Goal: Task Accomplishment & Management: Manage account settings

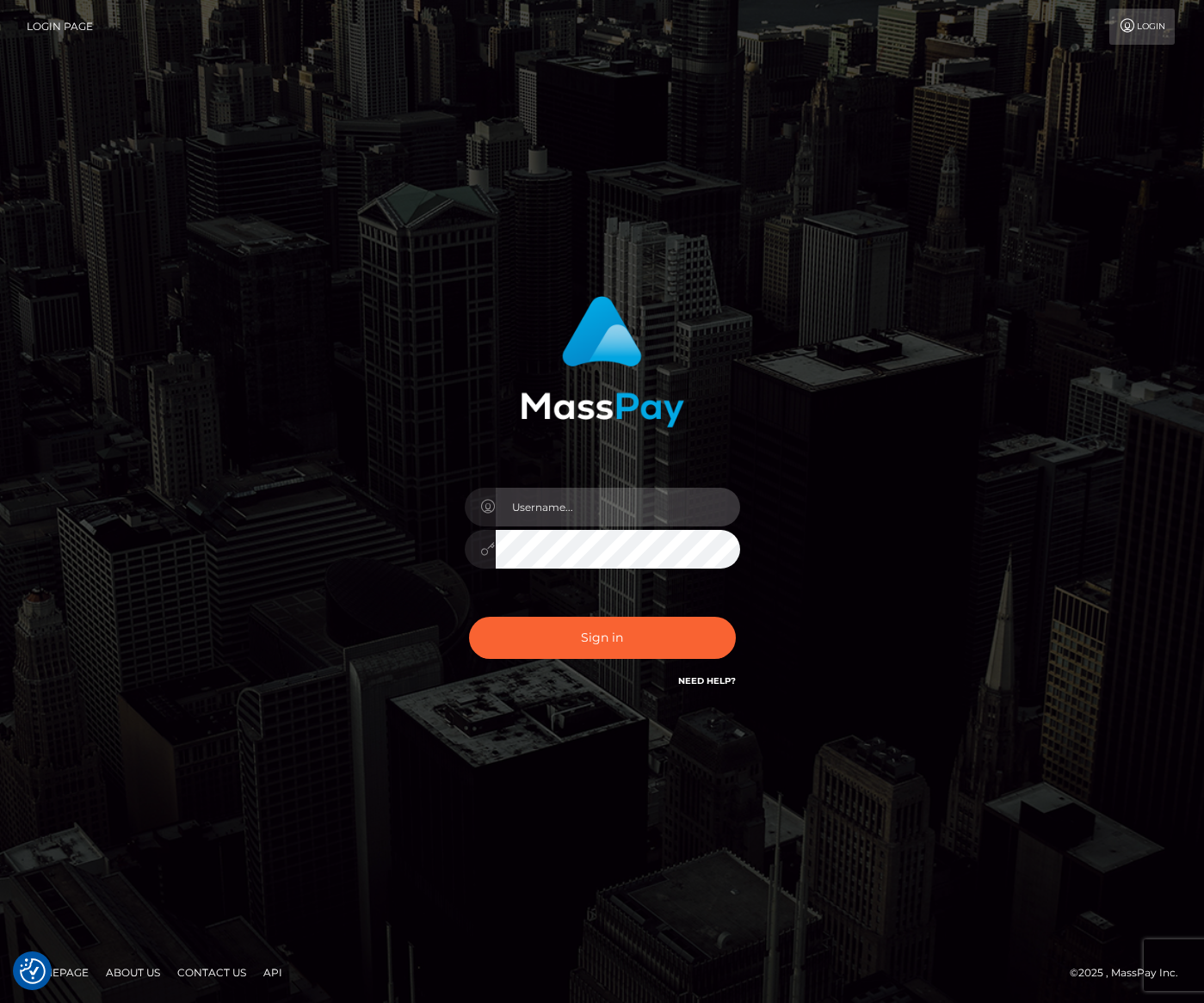
click at [527, 504] on input "text" at bounding box center [617, 507] width 244 height 39
type input "corp@unlok.me"
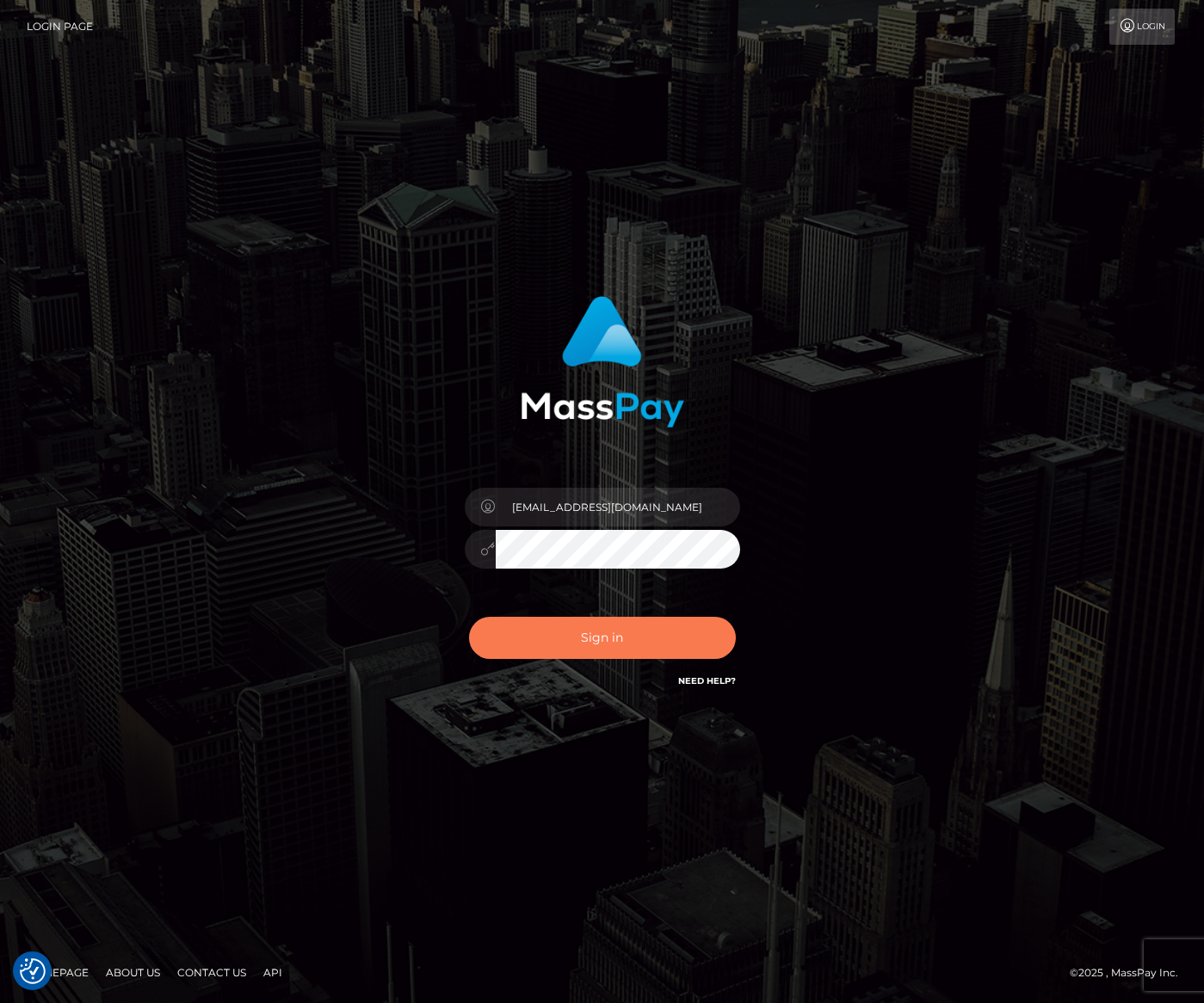
click at [620, 632] on button "Sign in" at bounding box center [602, 638] width 267 height 42
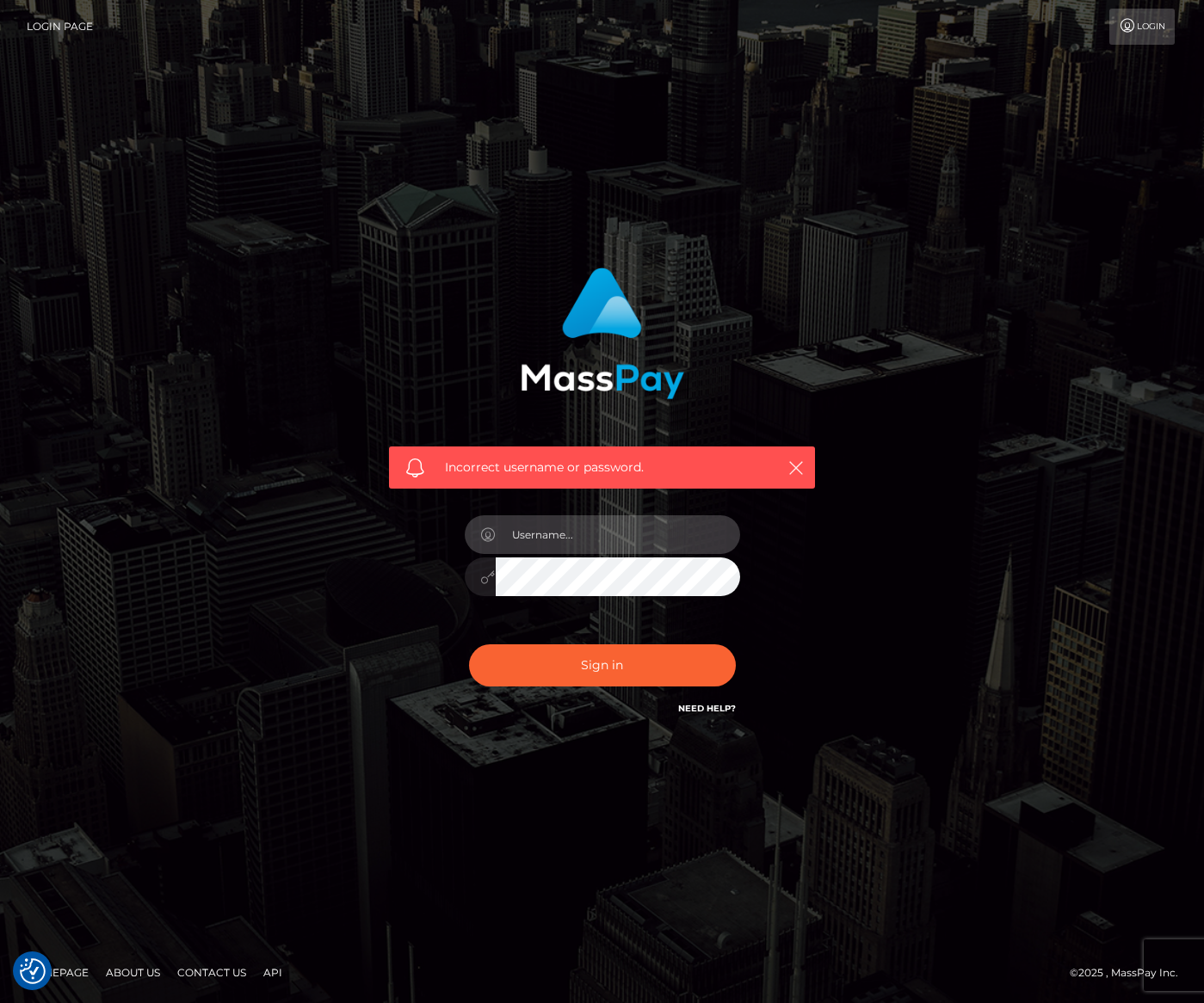
click at [668, 547] on input "text" at bounding box center [617, 535] width 244 height 39
type input "michzarate"
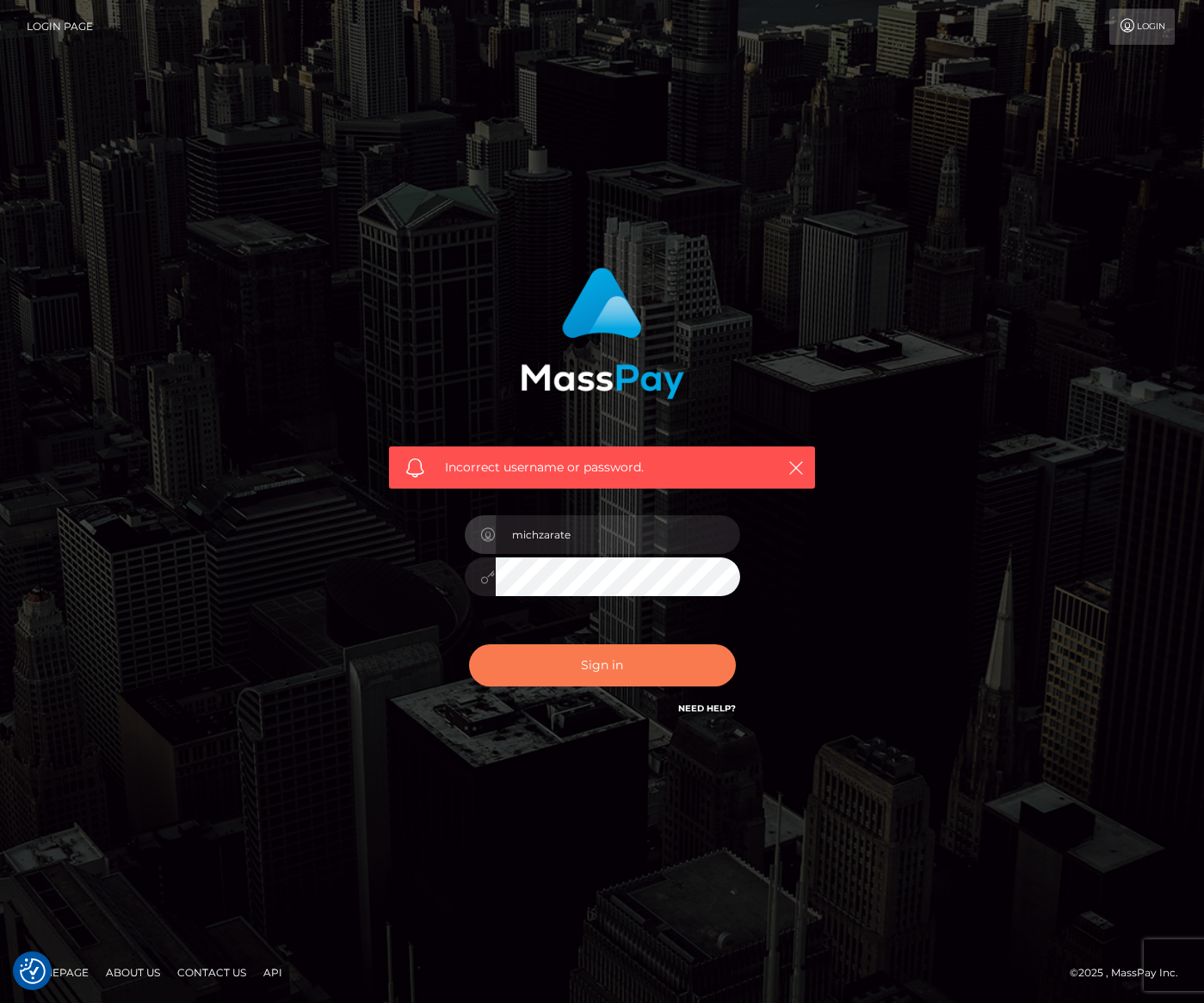
click at [584, 672] on button "Sign in" at bounding box center [602, 665] width 267 height 42
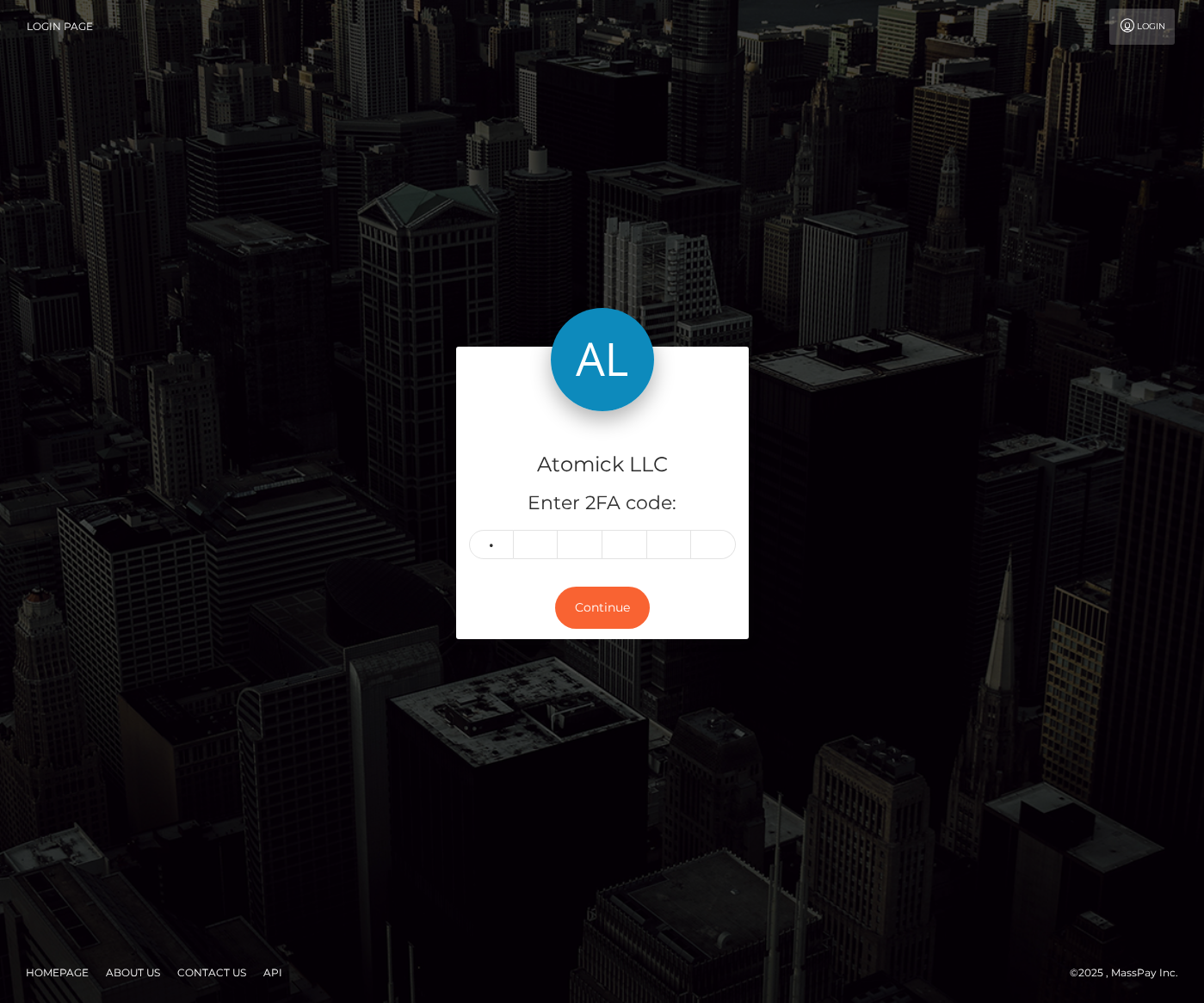
type input "6"
type input "9"
type input "8"
type input "4"
type input "8"
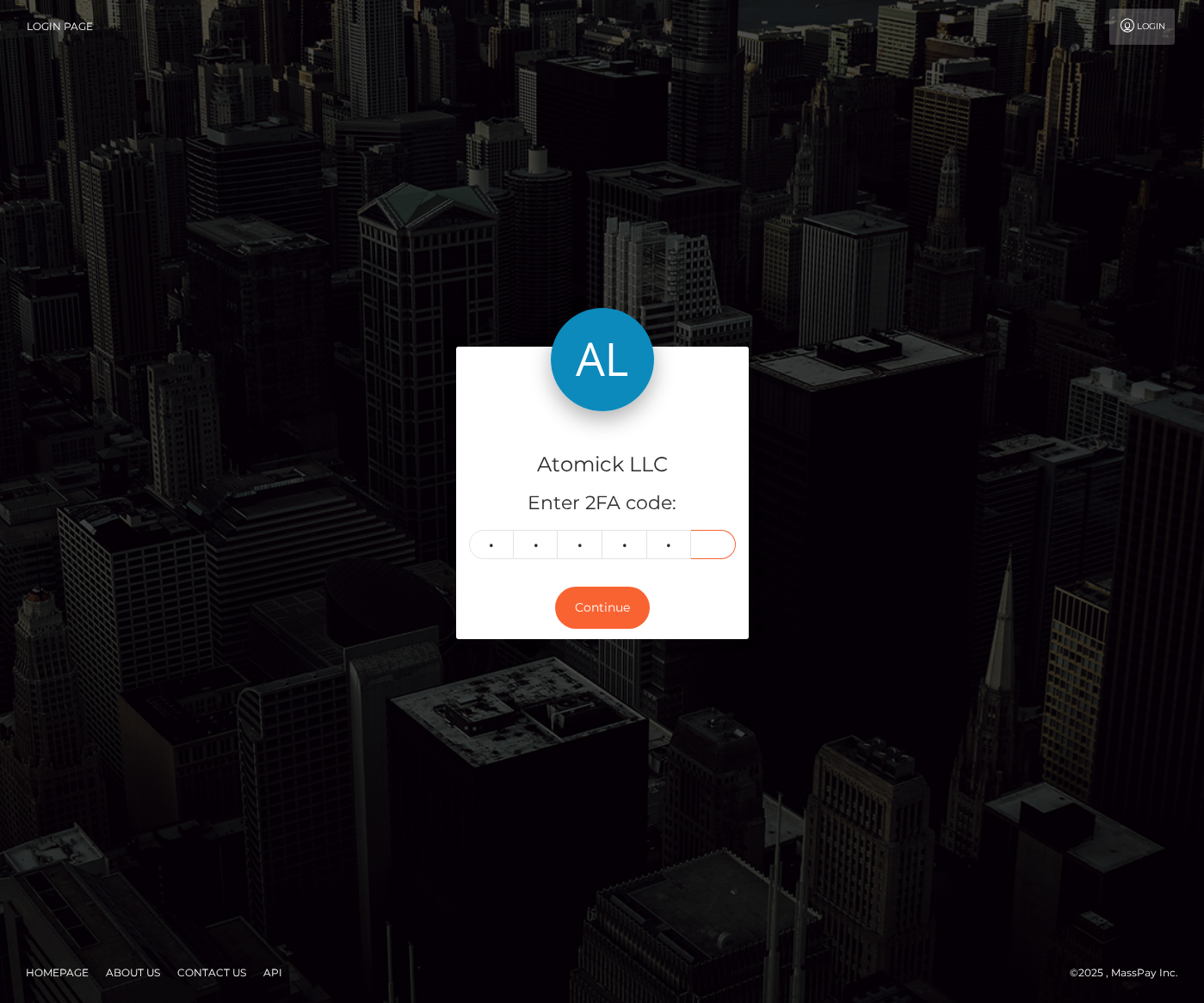
type input "2"
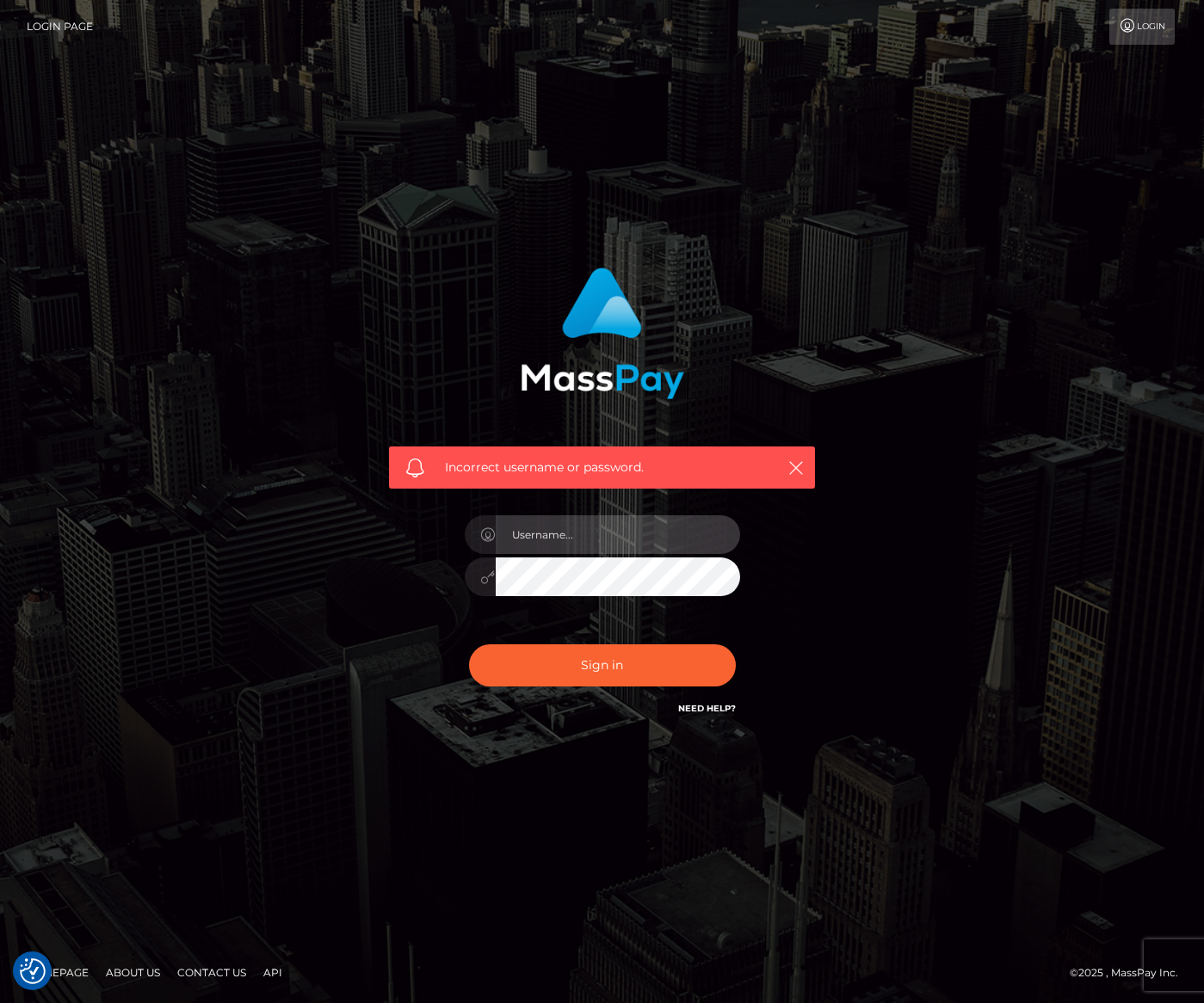
click at [560, 534] on input "text" at bounding box center [617, 535] width 244 height 39
type input "michzarate"
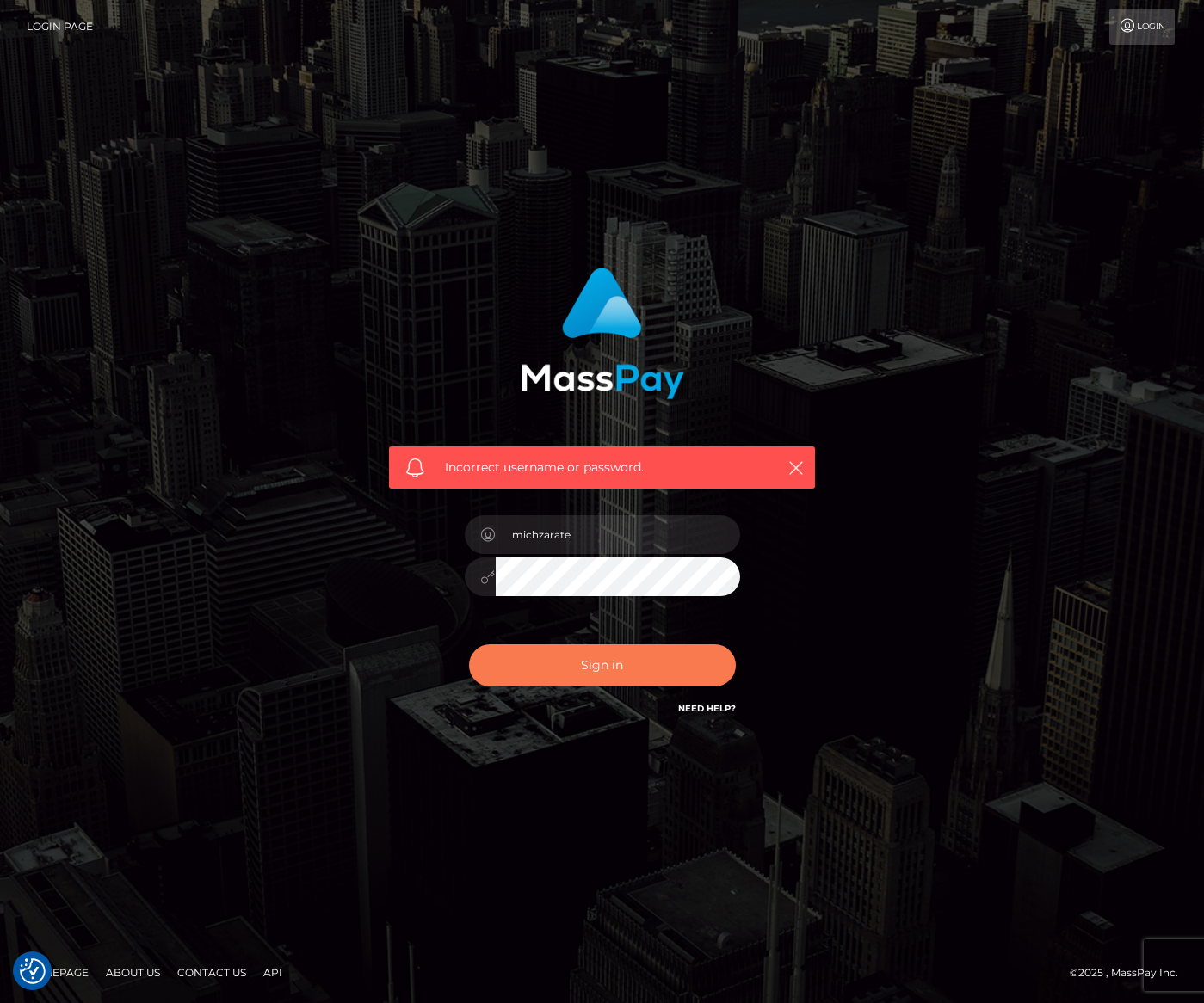
click at [603, 652] on button "Sign in" at bounding box center [602, 665] width 267 height 42
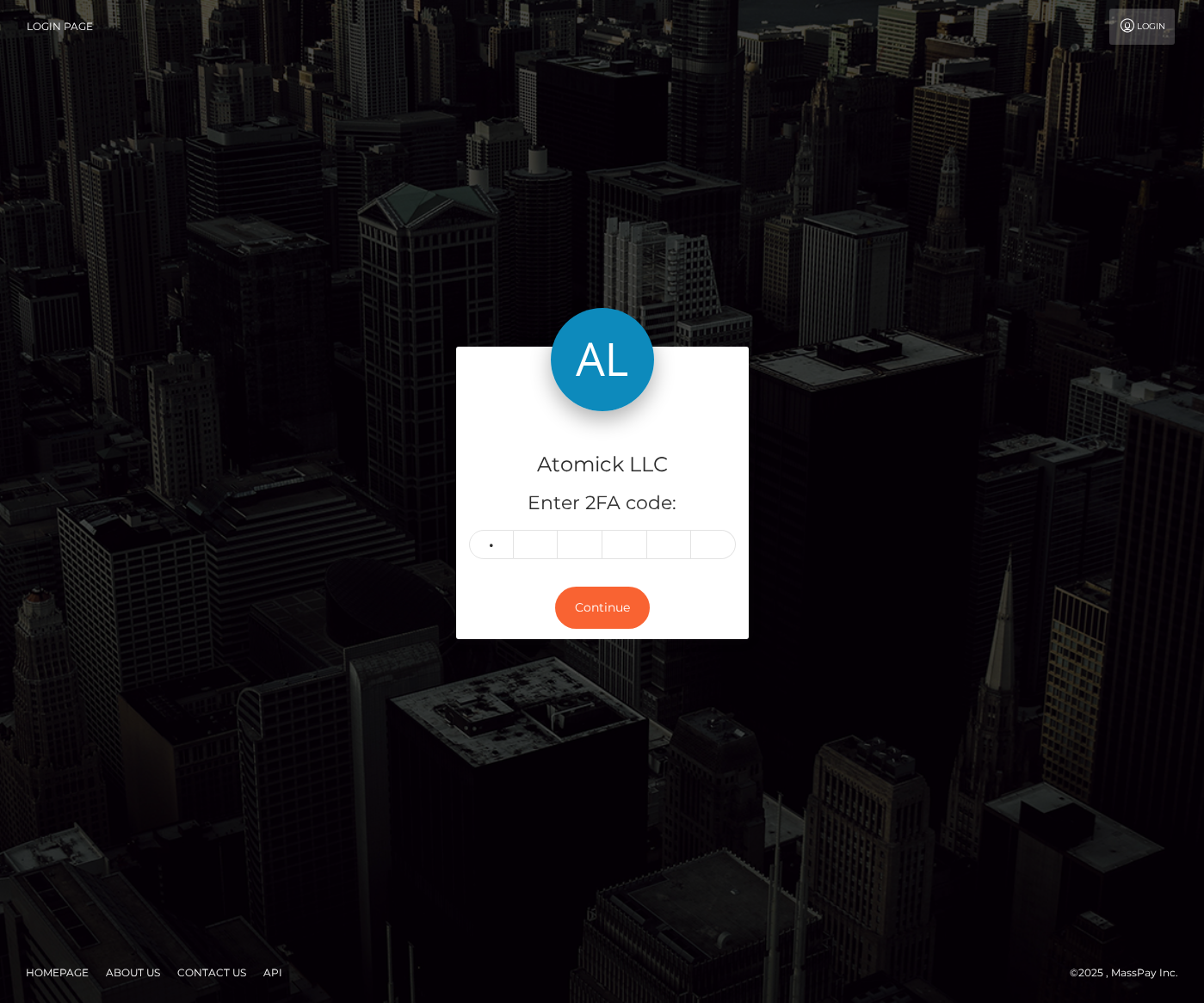
type input "7"
type input "5"
type input "3"
type input "1"
type input "9"
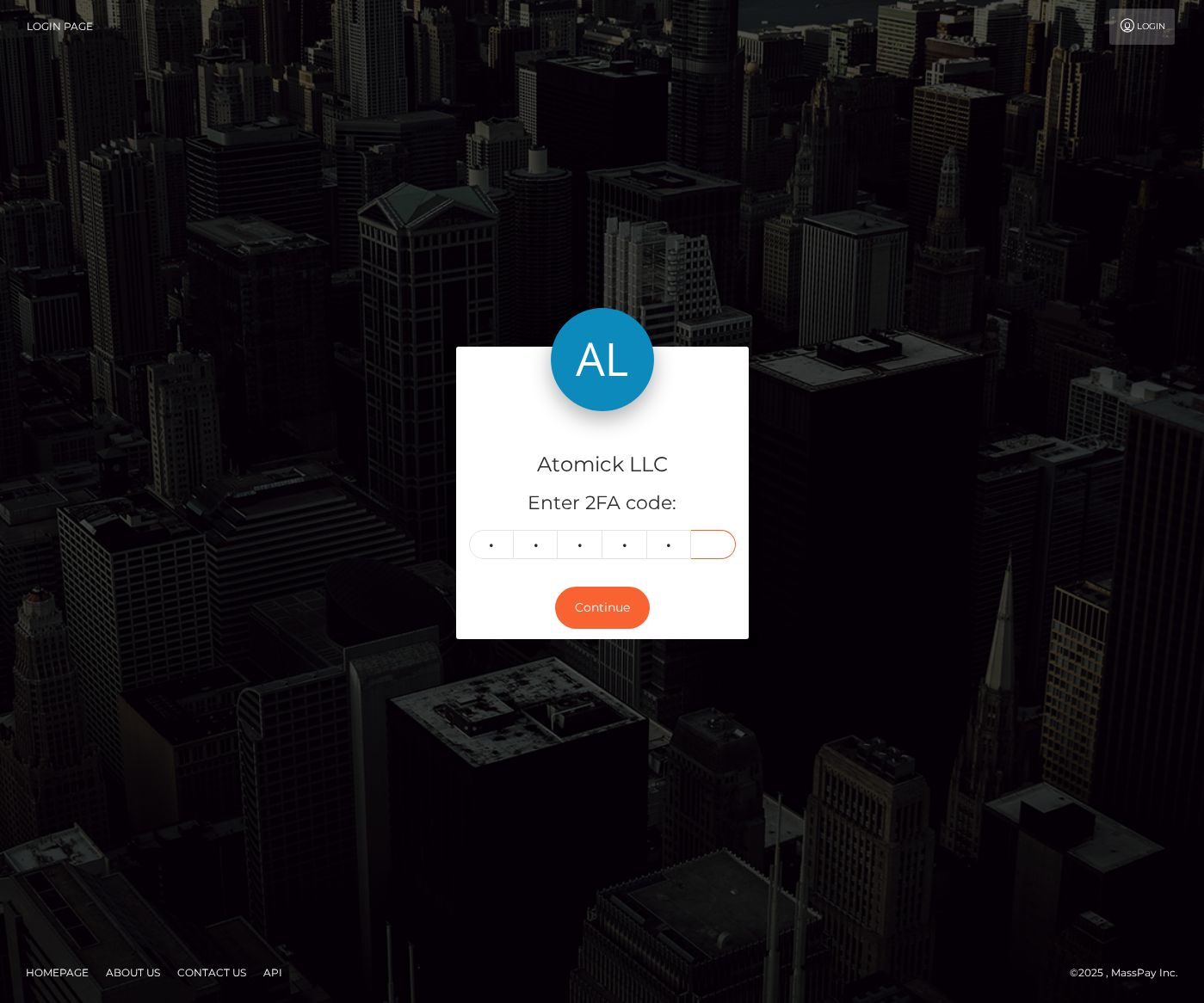
type input "9"
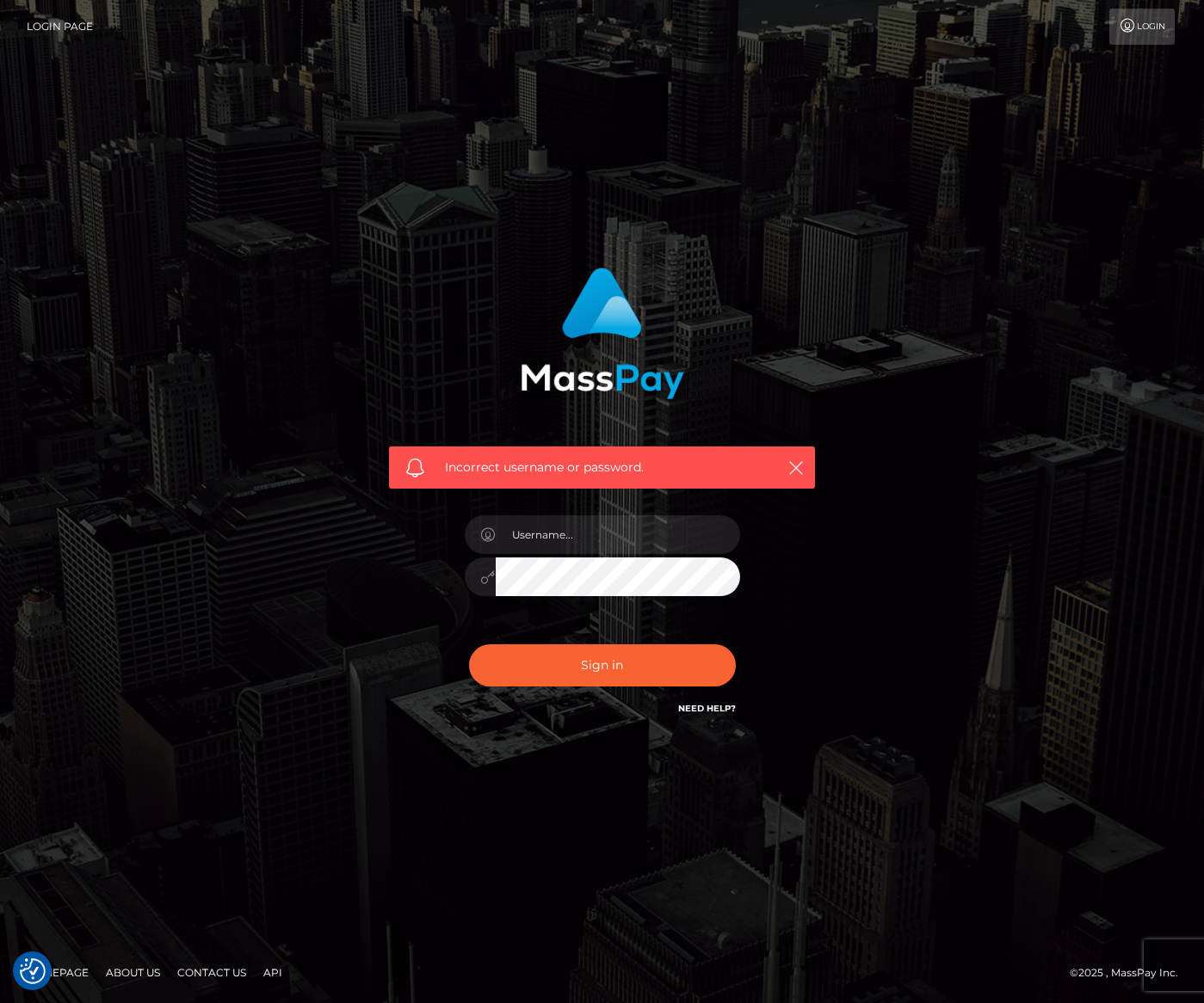
click at [610, 699] on div "Sign in Need Help?" at bounding box center [602, 672] width 301 height 77
click at [1141, 37] on link "Login" at bounding box center [1141, 26] width 65 height 36
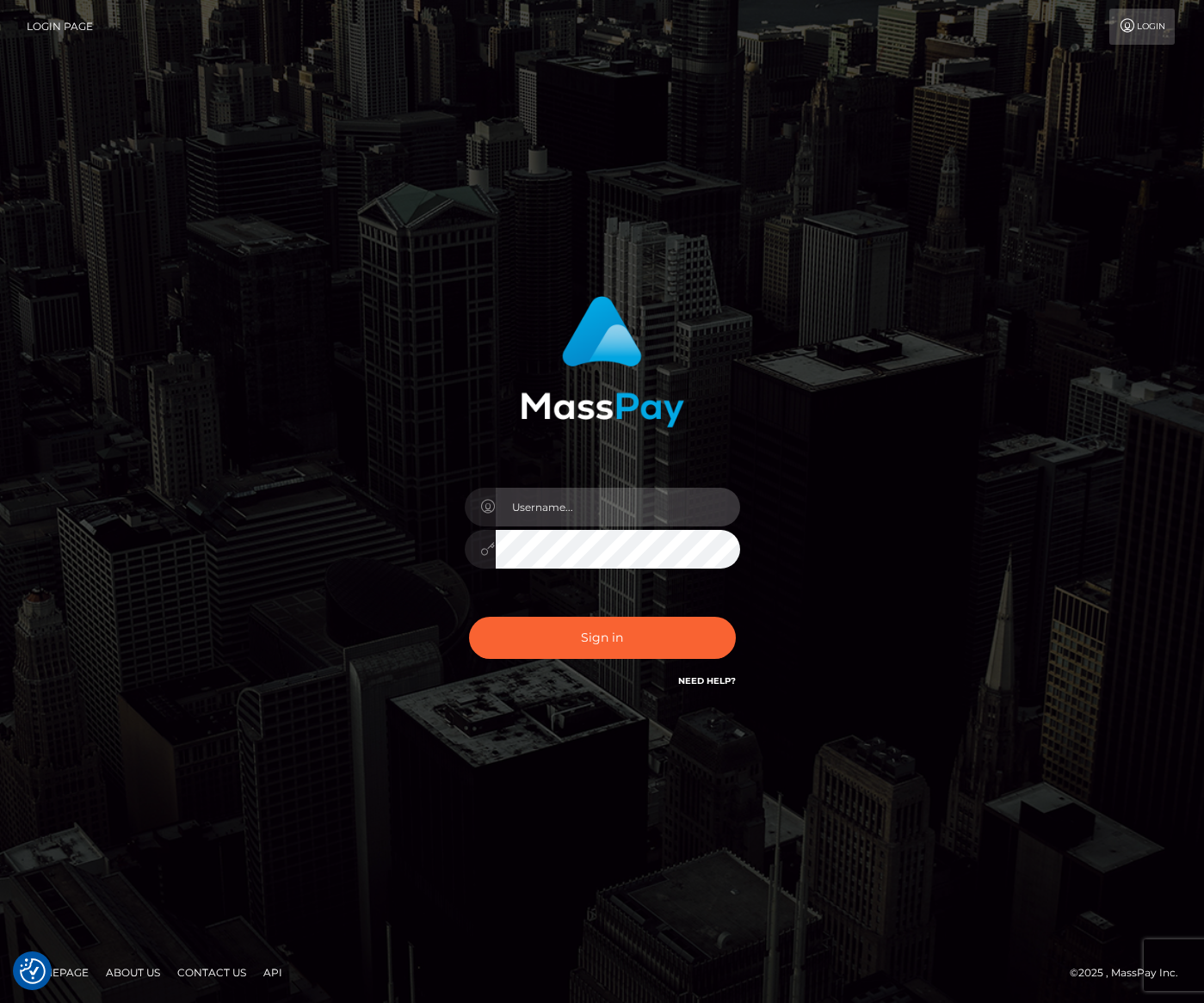
click at [606, 508] on input "text" at bounding box center [617, 507] width 244 height 39
drag, startPoint x: 925, startPoint y: 292, endPoint x: 934, endPoint y: 257, distance: 36.1
click at [925, 292] on div "Sign in" at bounding box center [602, 502] width 981 height 438
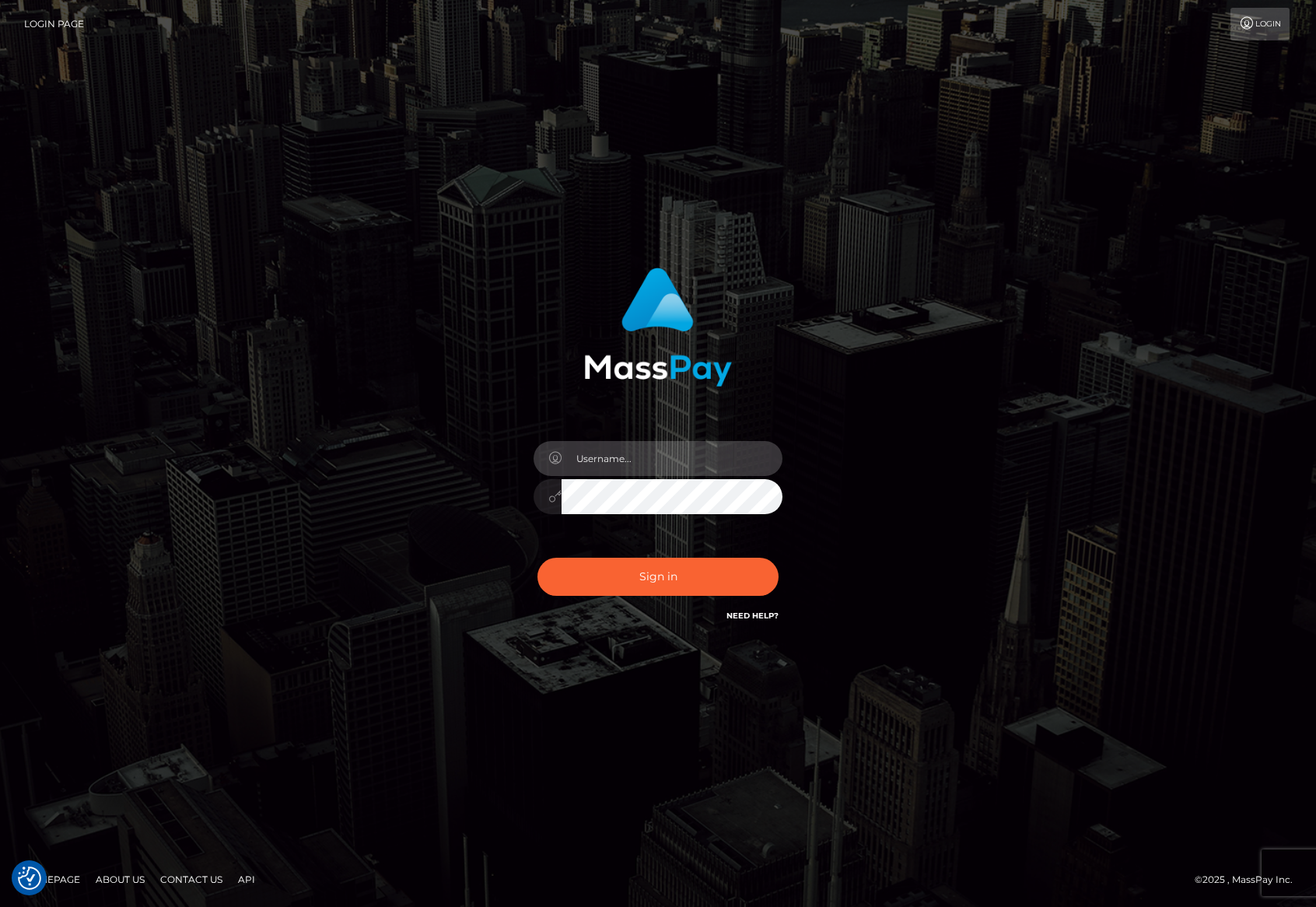
click at [586, 451] on input "text" at bounding box center [672, 458] width 221 height 35
type input "corp@unlok.me"
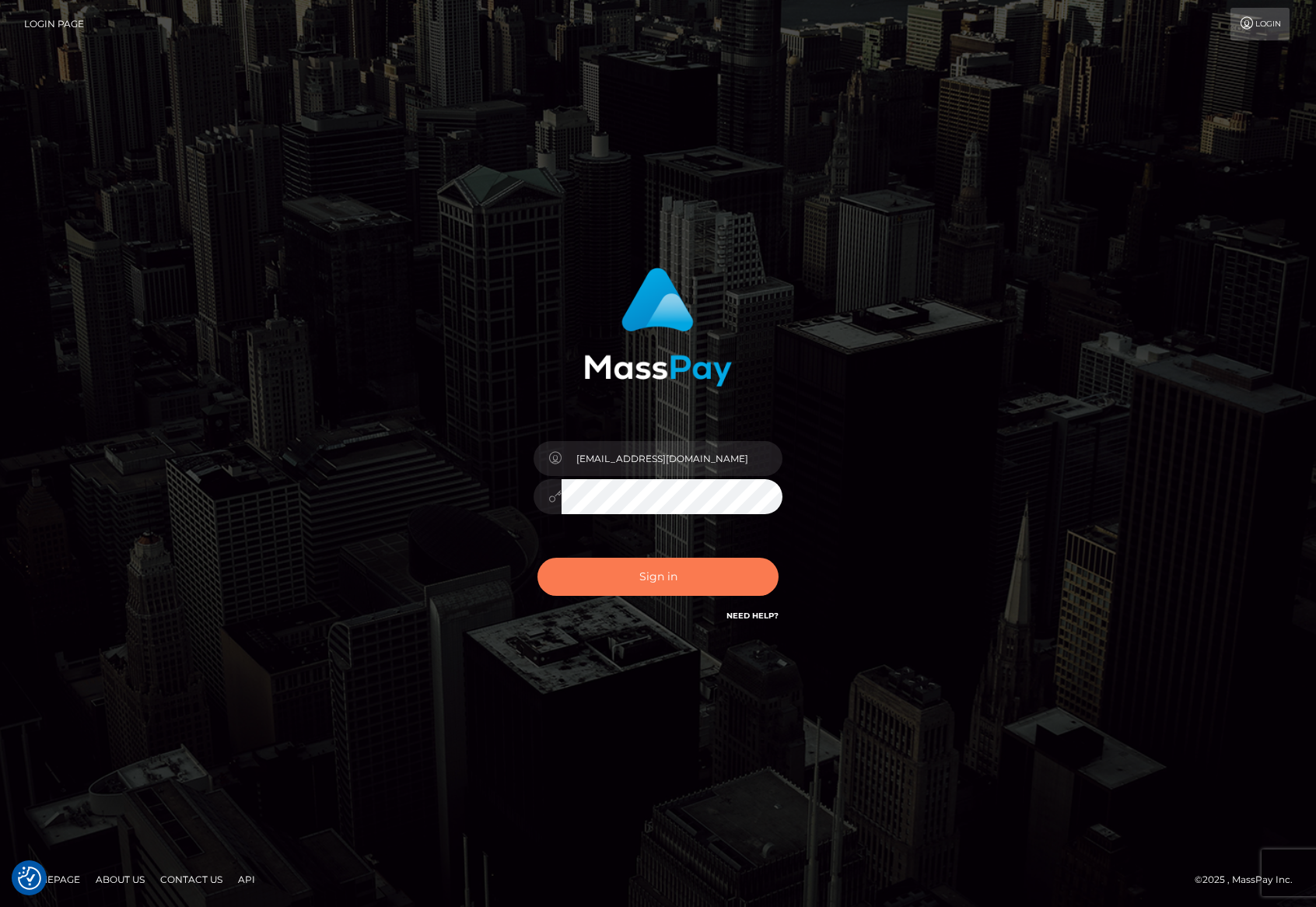
click at [678, 577] on button "Sign in" at bounding box center [658, 577] width 241 height 38
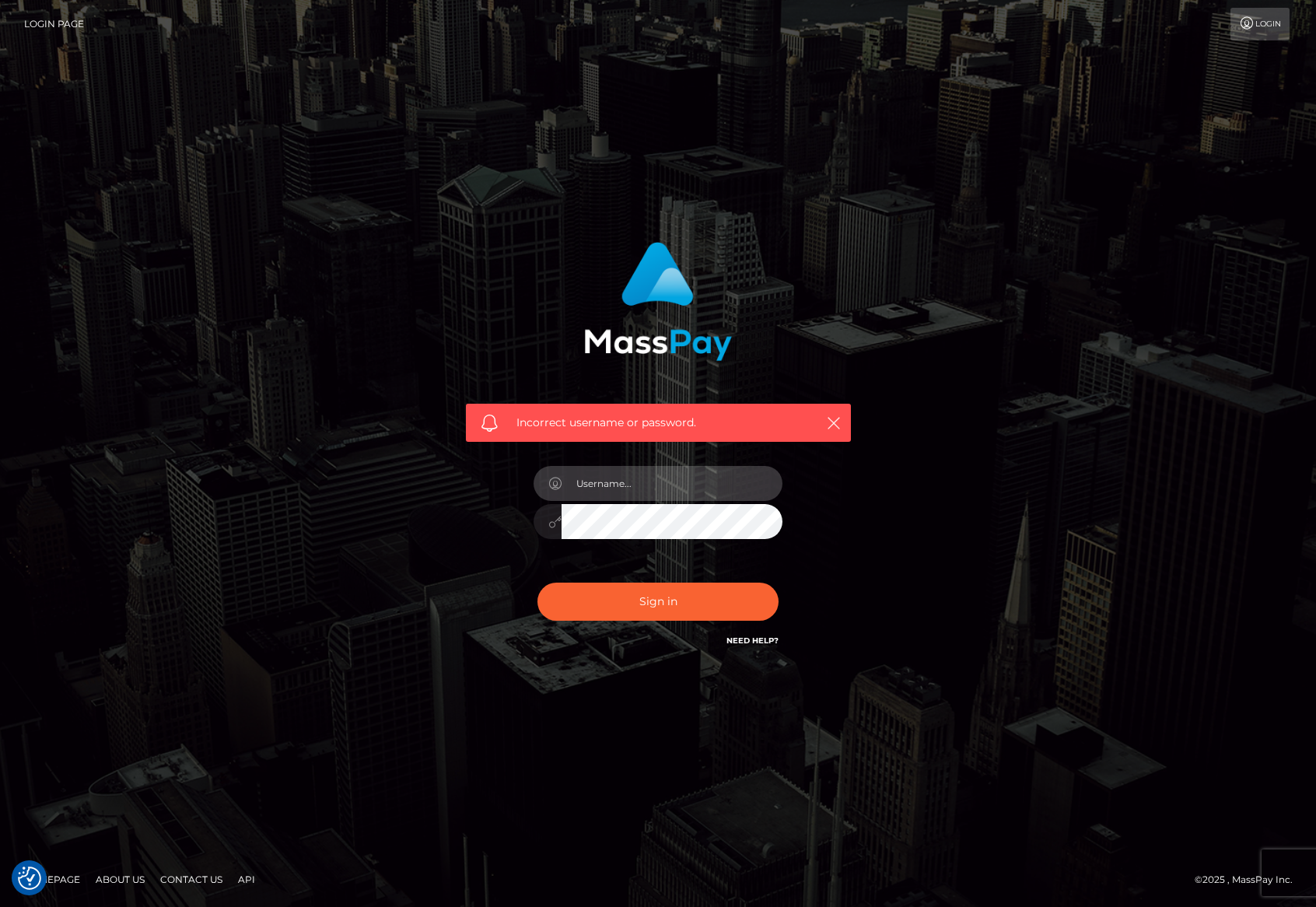
click at [676, 483] on input "text" at bounding box center [672, 484] width 221 height 35
type input "[EMAIL_ADDRESS][DOMAIN_NAME]"
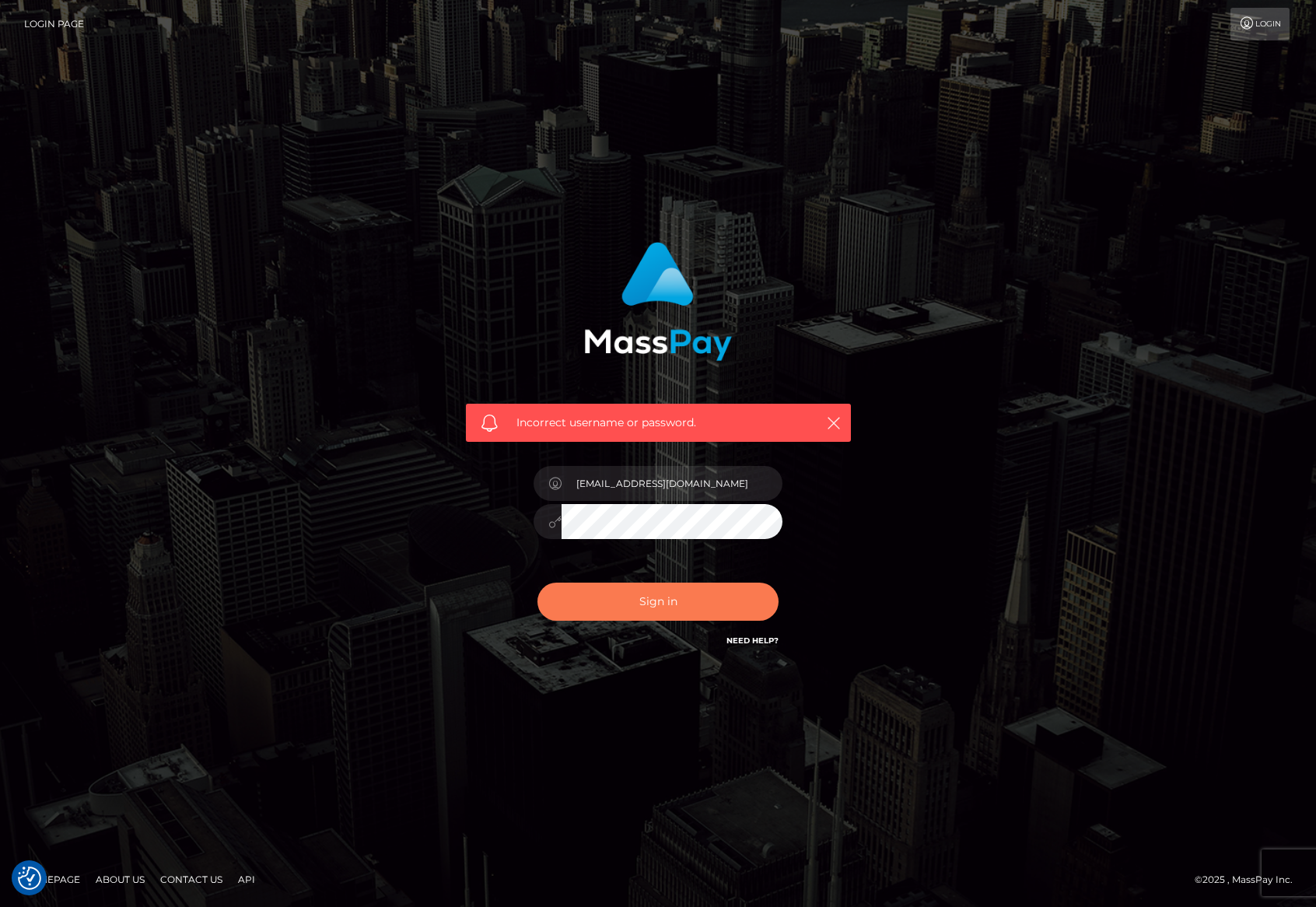
click at [682, 604] on button "Sign in" at bounding box center [658, 602] width 241 height 38
click at [639, 460] on div at bounding box center [658, 513] width 272 height 119
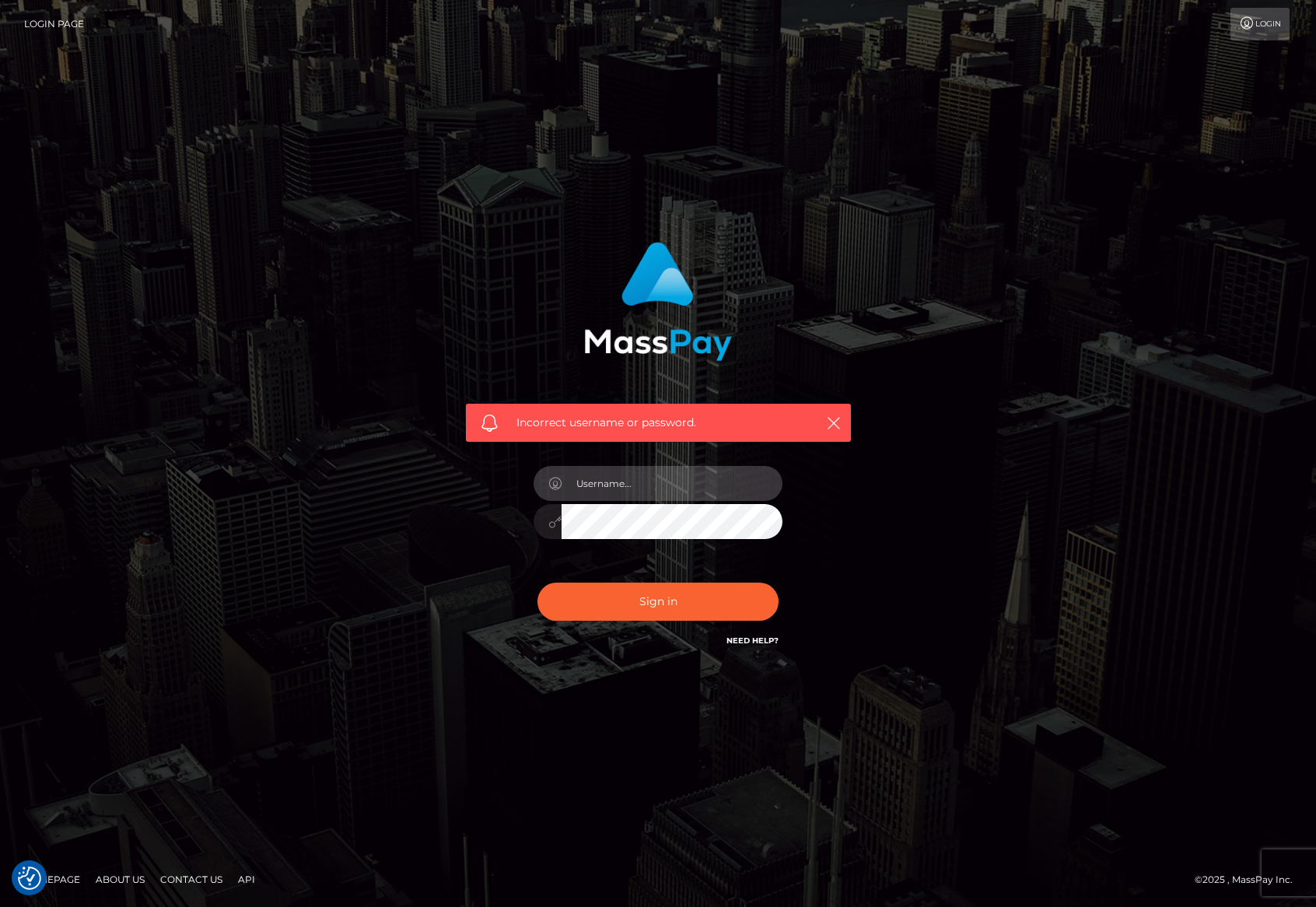
click at [632, 492] on input "text" at bounding box center [672, 484] width 221 height 35
type input "michzarate"
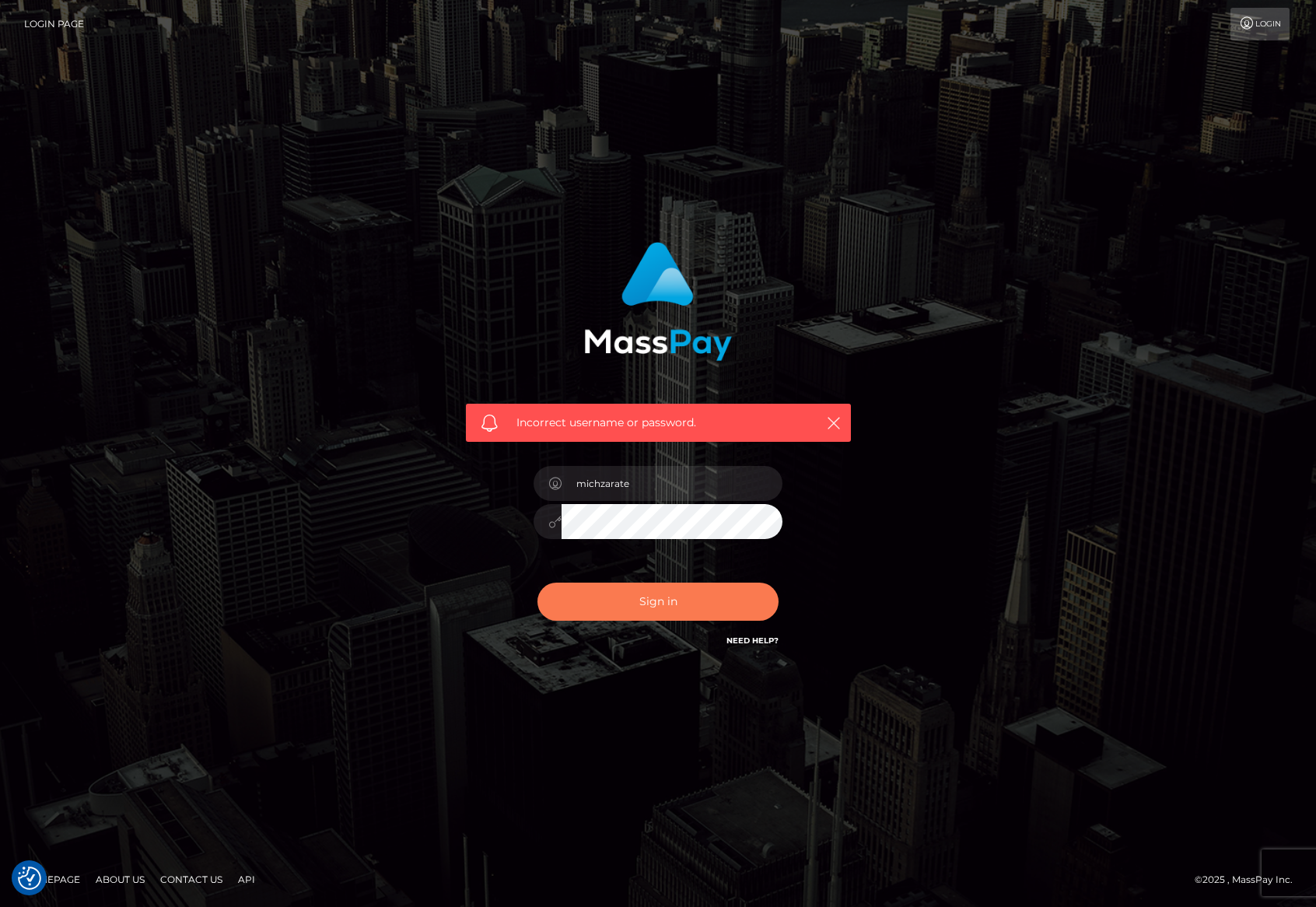
click at [685, 601] on button "Sign in" at bounding box center [658, 602] width 241 height 38
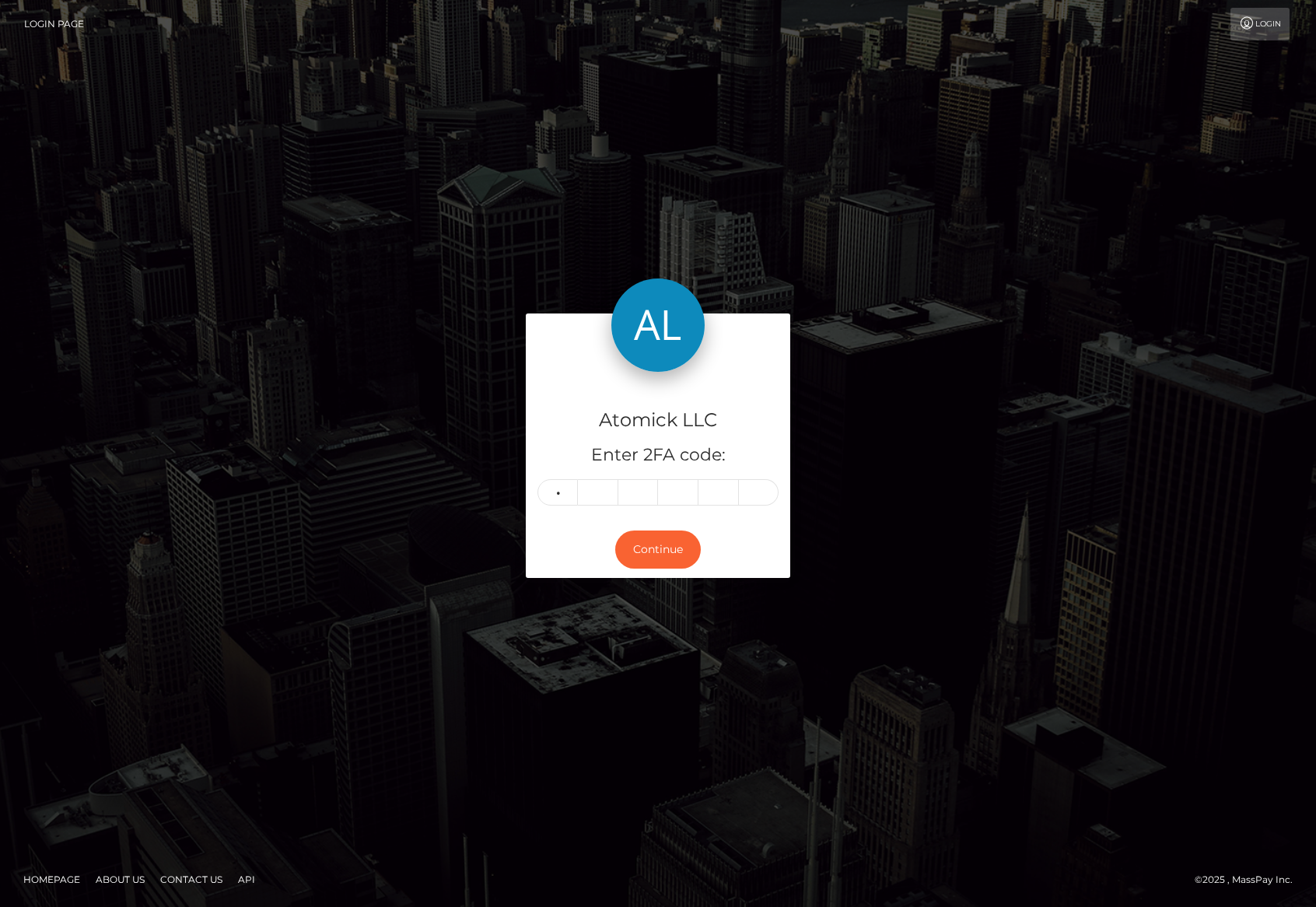
type input "7"
type input "1"
type input "8"
type input "1"
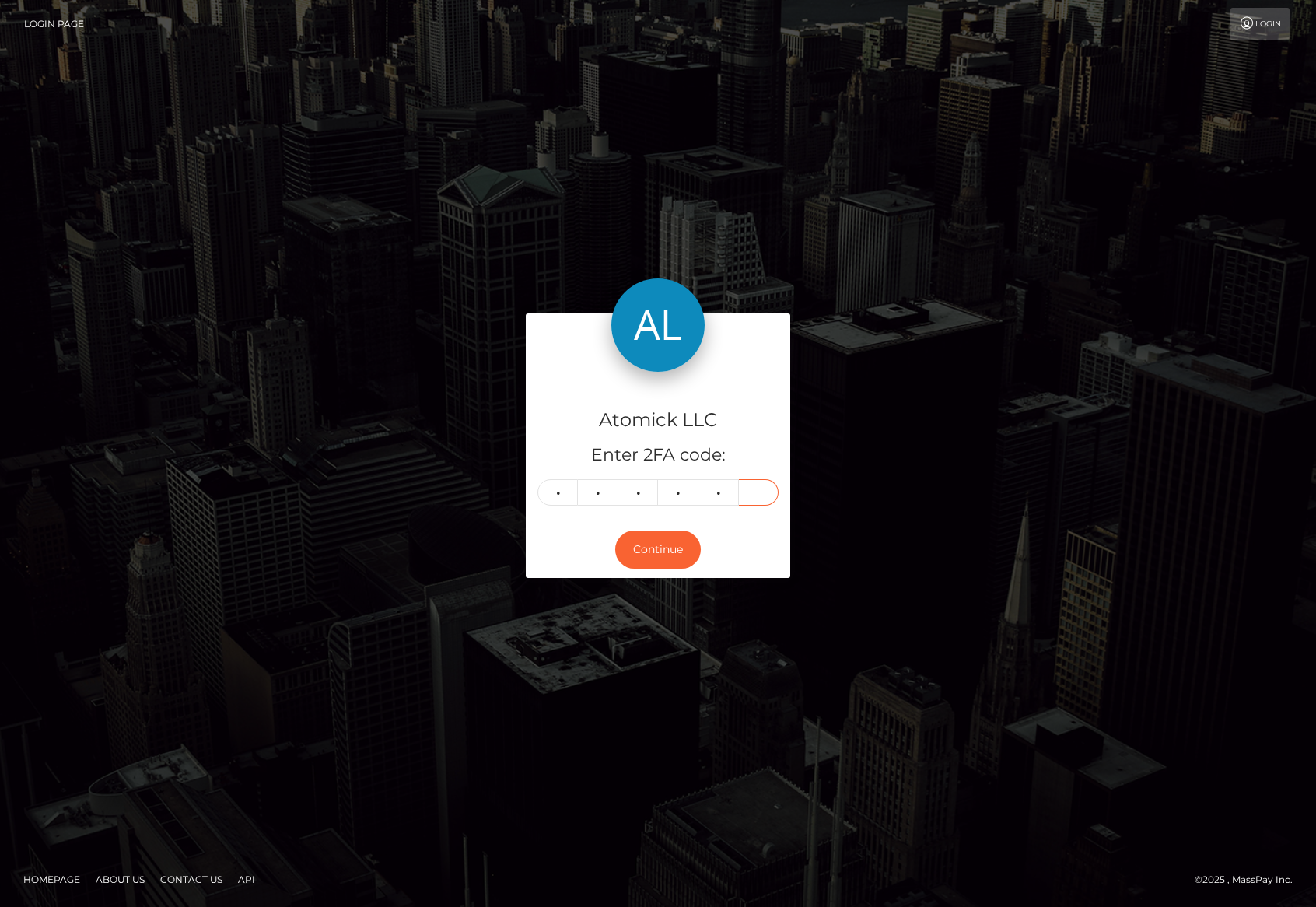
type input "5"
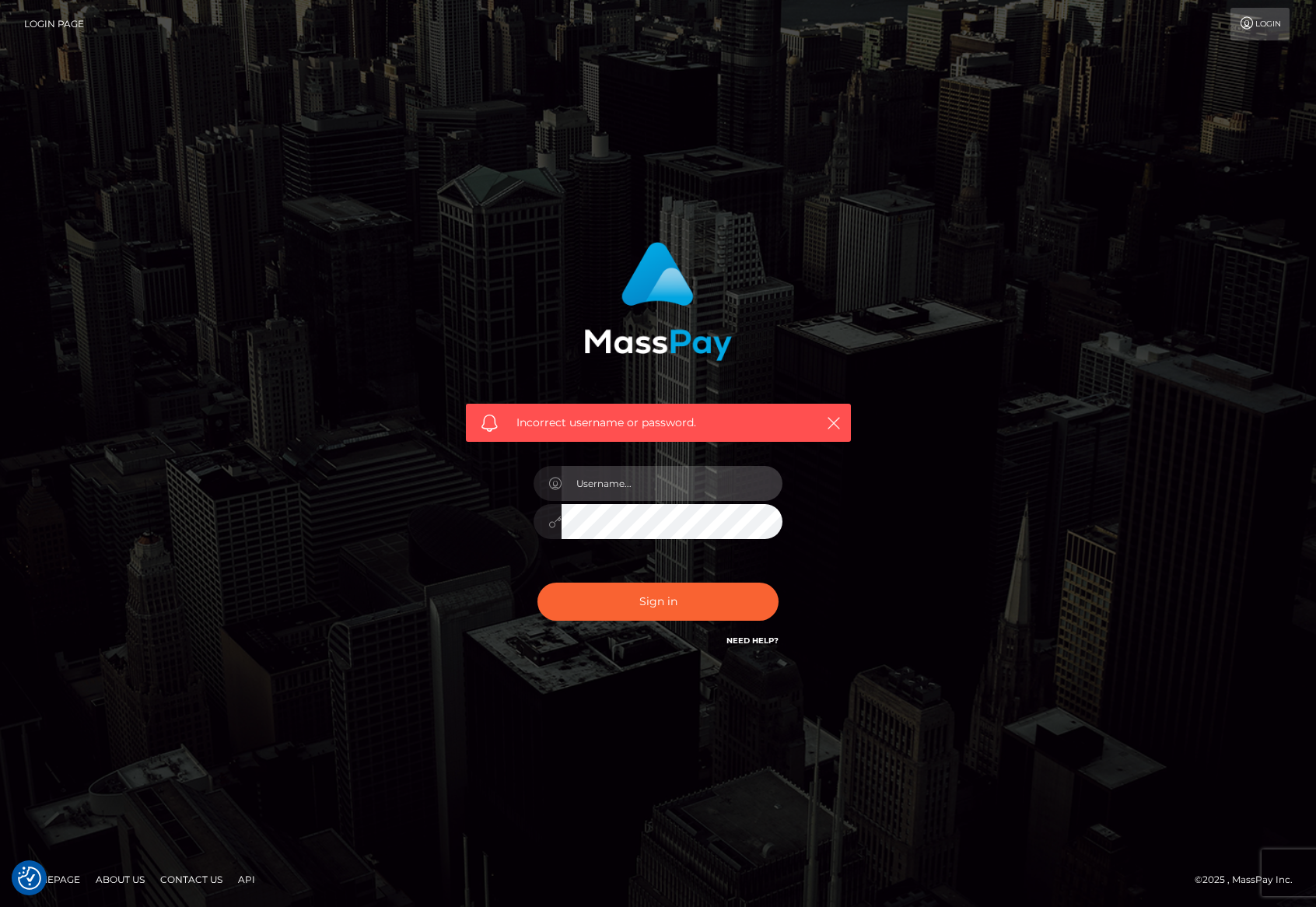
click at [649, 476] on input "text" at bounding box center [672, 484] width 221 height 35
click at [610, 466] on input "text" at bounding box center [672, 484] width 221 height 35
type input "michzarate"
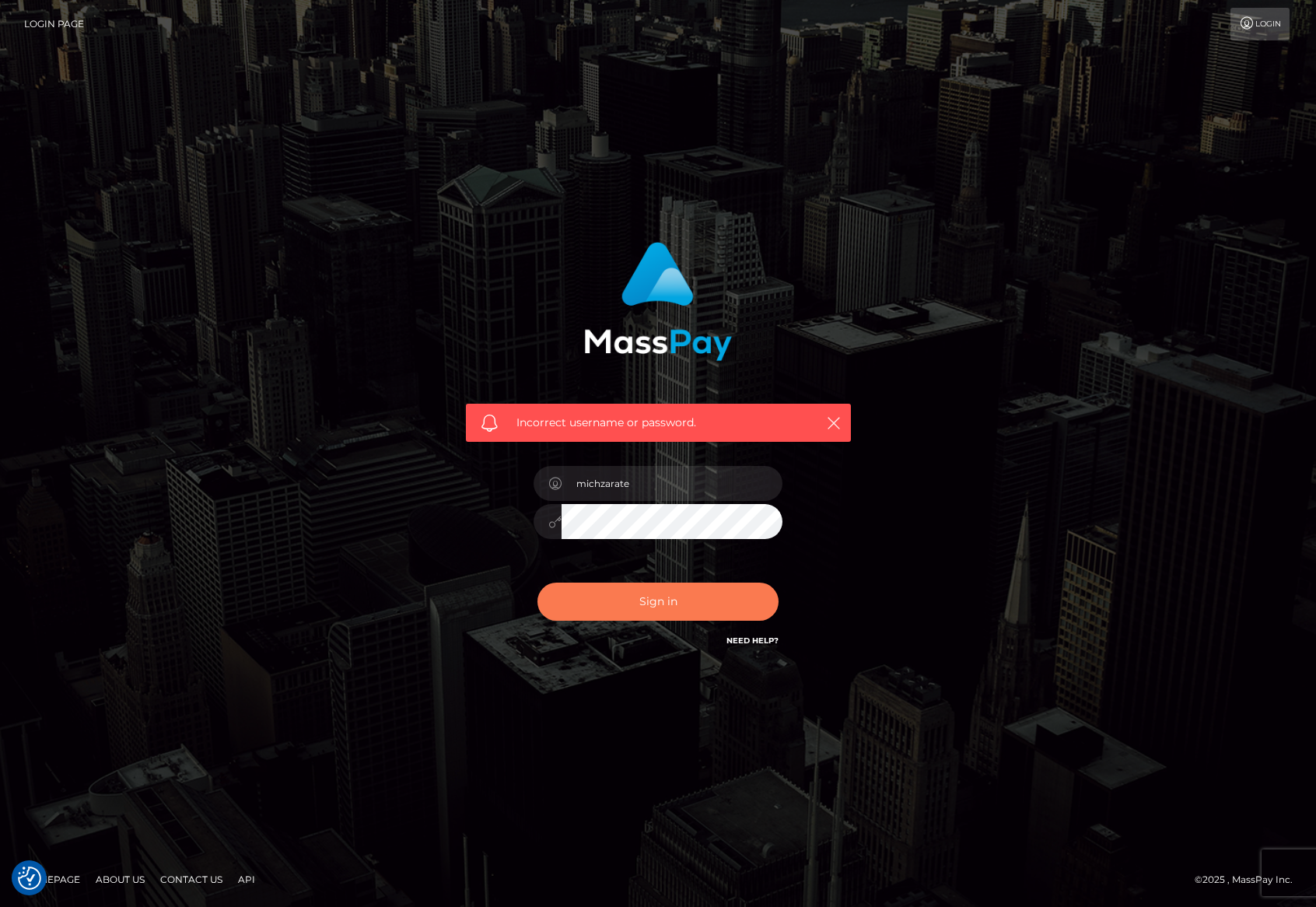
click at [607, 610] on button "Sign in" at bounding box center [658, 602] width 241 height 38
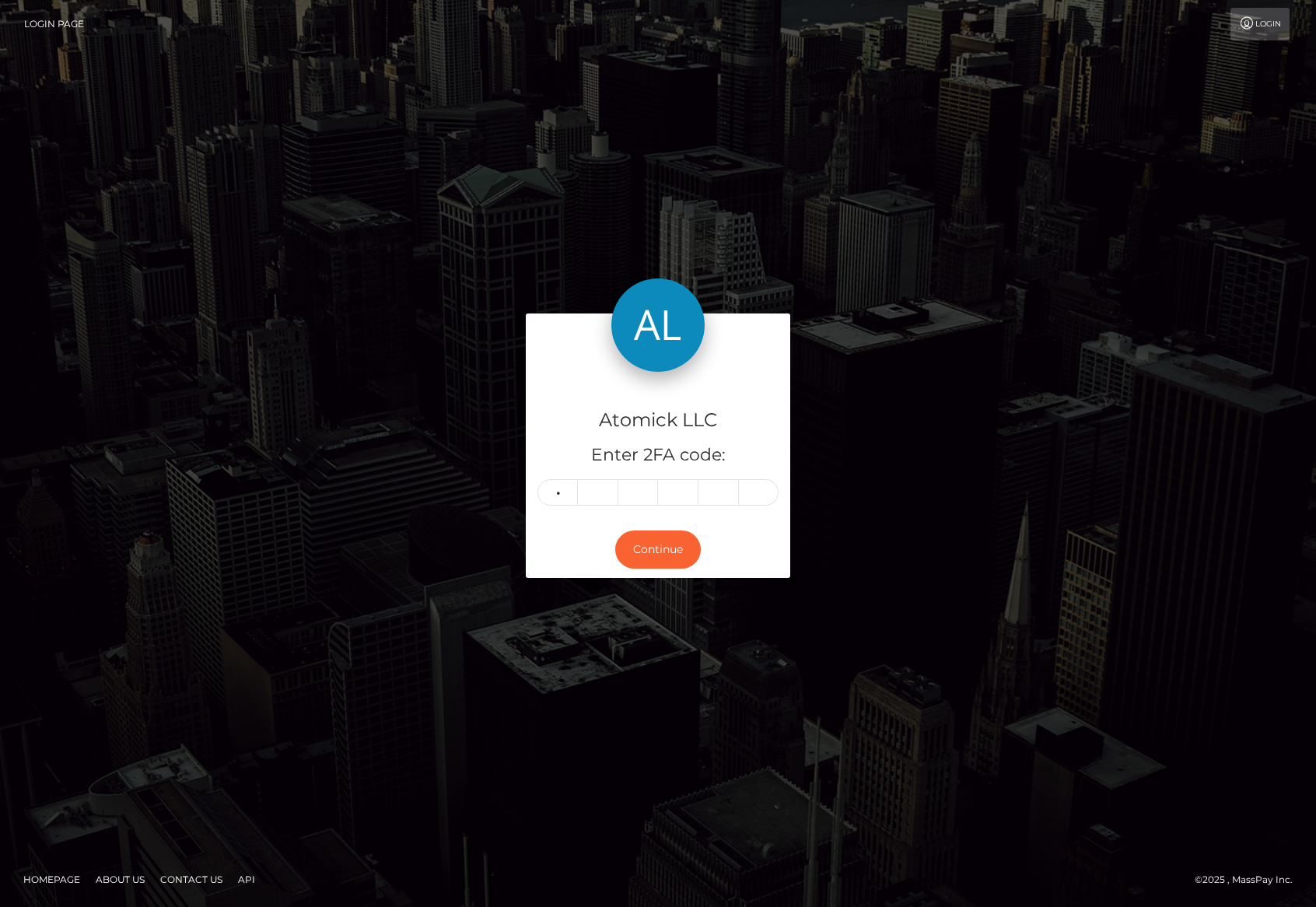
type input "9"
type input "7"
type input "4"
type input "5"
type input "4"
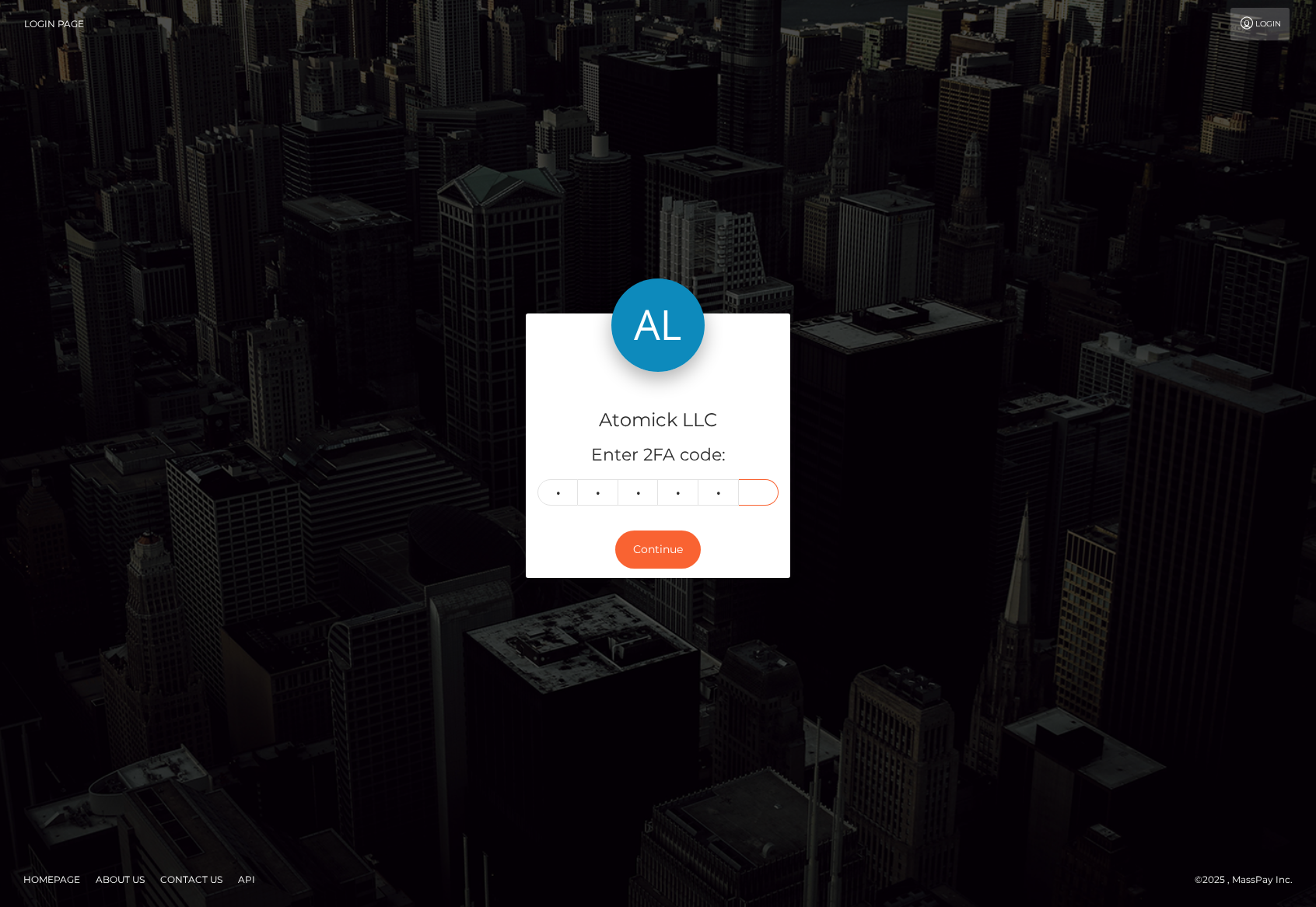
type input "8"
type input "4"
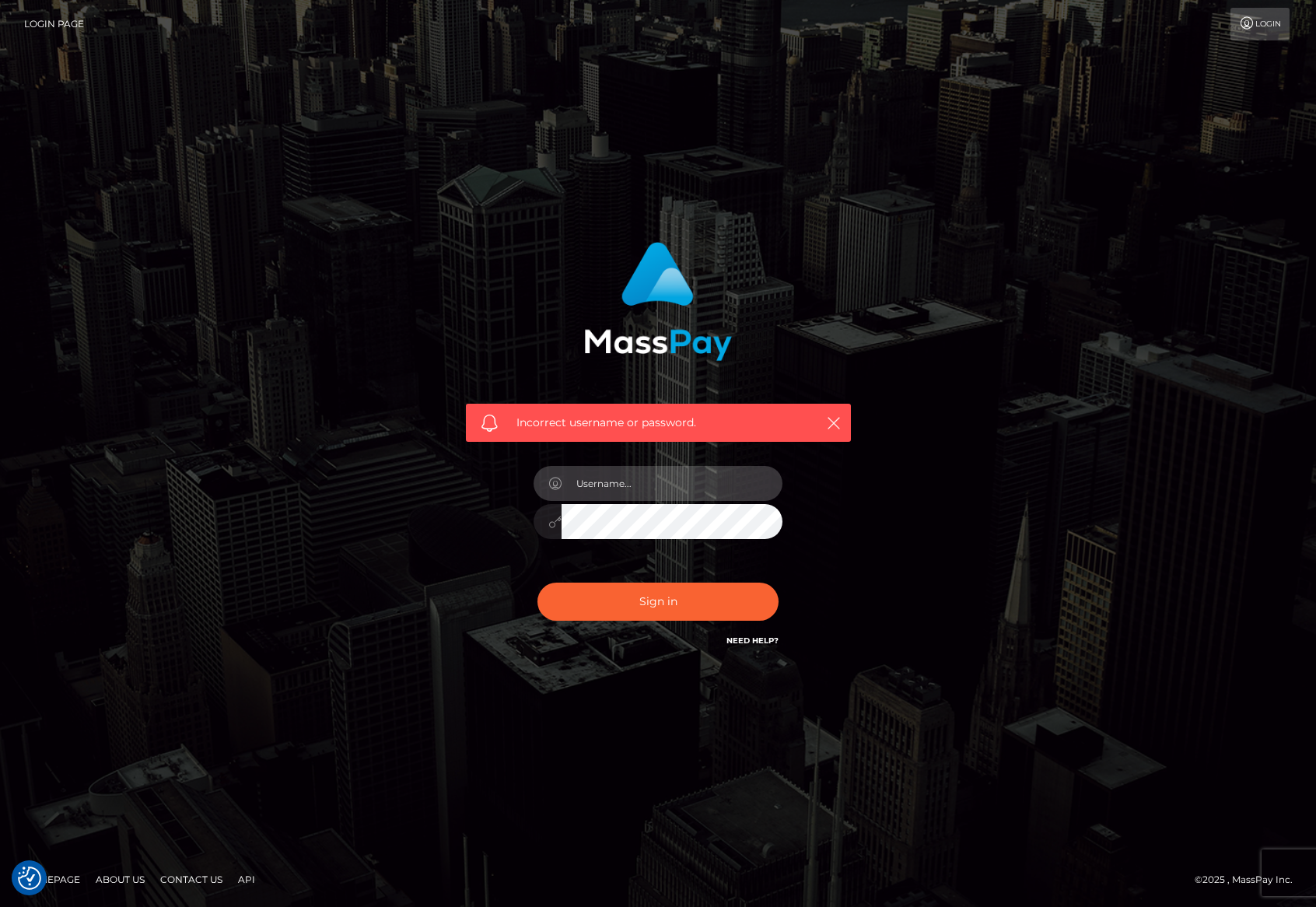
click at [617, 489] on input "text" at bounding box center [672, 484] width 221 height 35
type input "michzarate"
click at [686, 579] on div "Sign in Need Help?" at bounding box center [658, 607] width 272 height 69
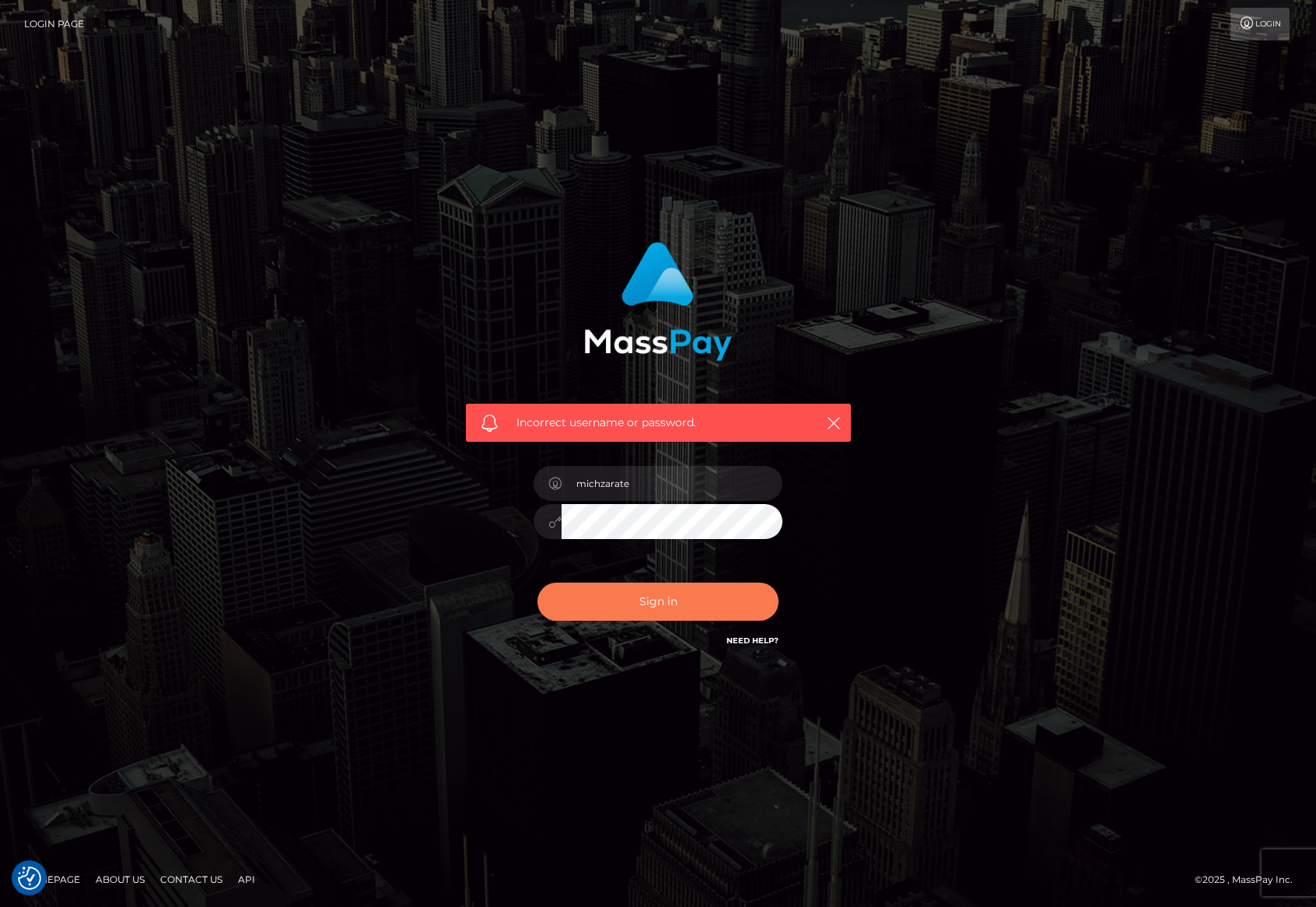
click at [676, 605] on button "Sign in" at bounding box center [658, 602] width 241 height 38
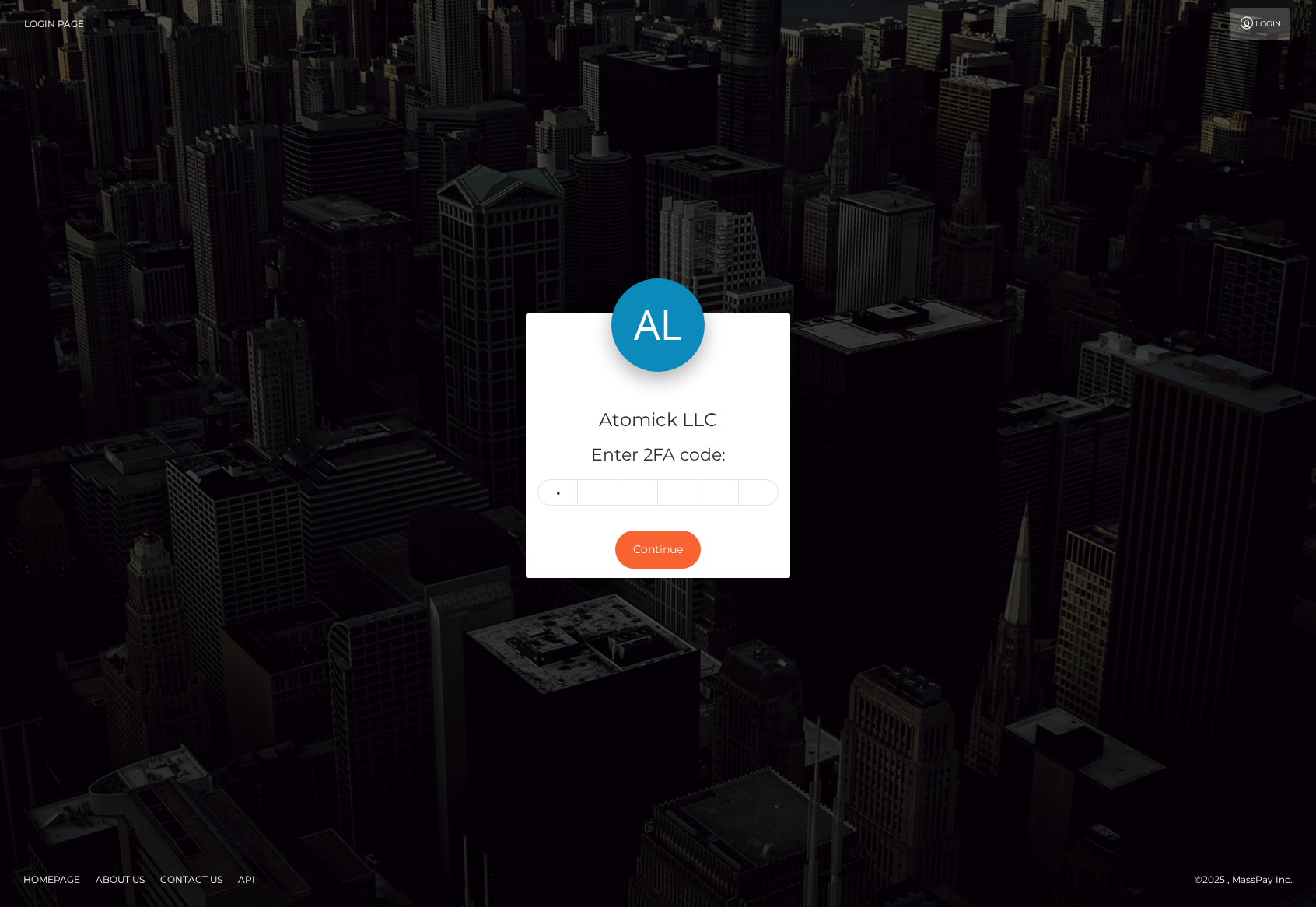
type input "4"
type input "0"
type input "4"
type input "1"
type input "7"
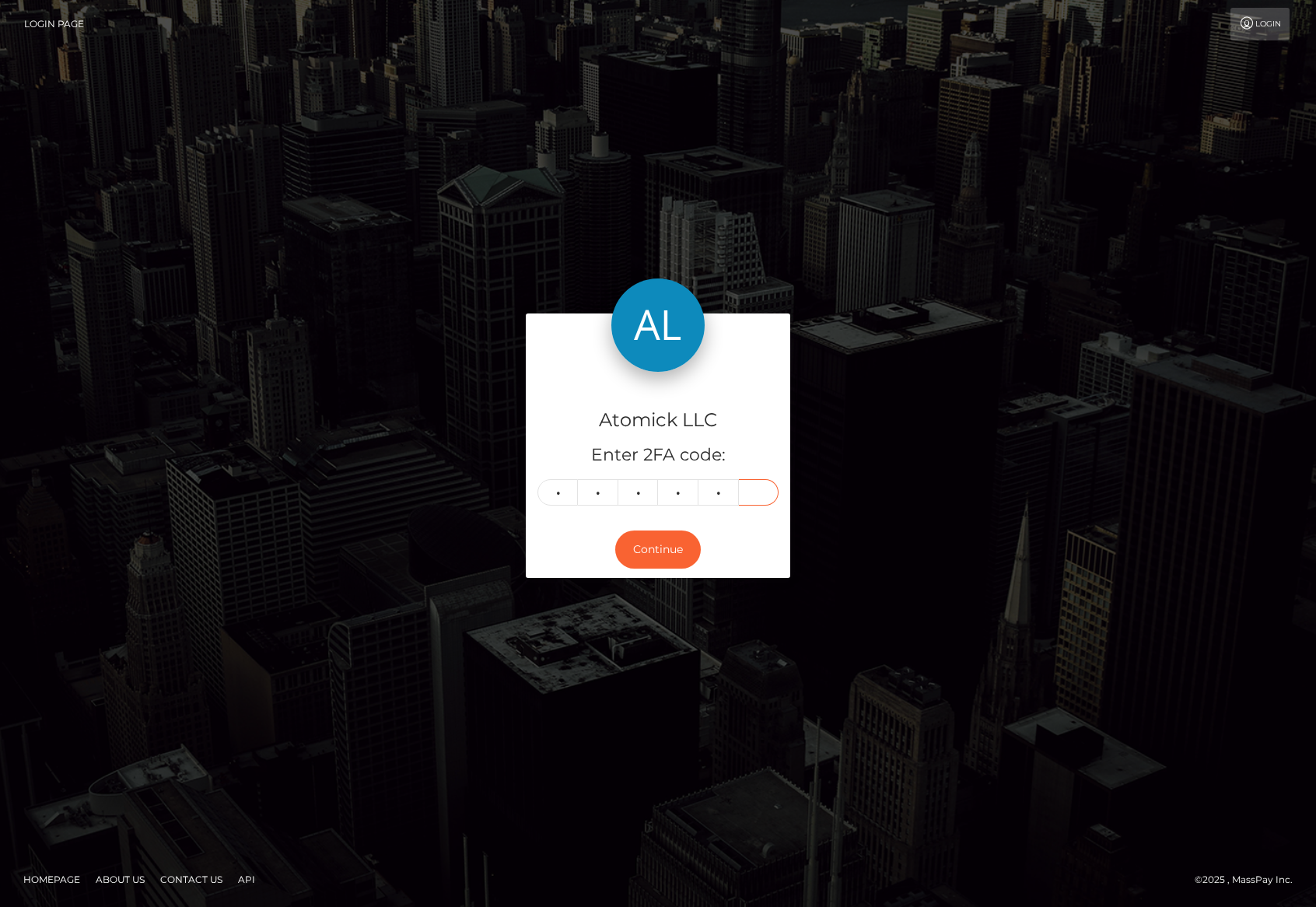
type input "7"
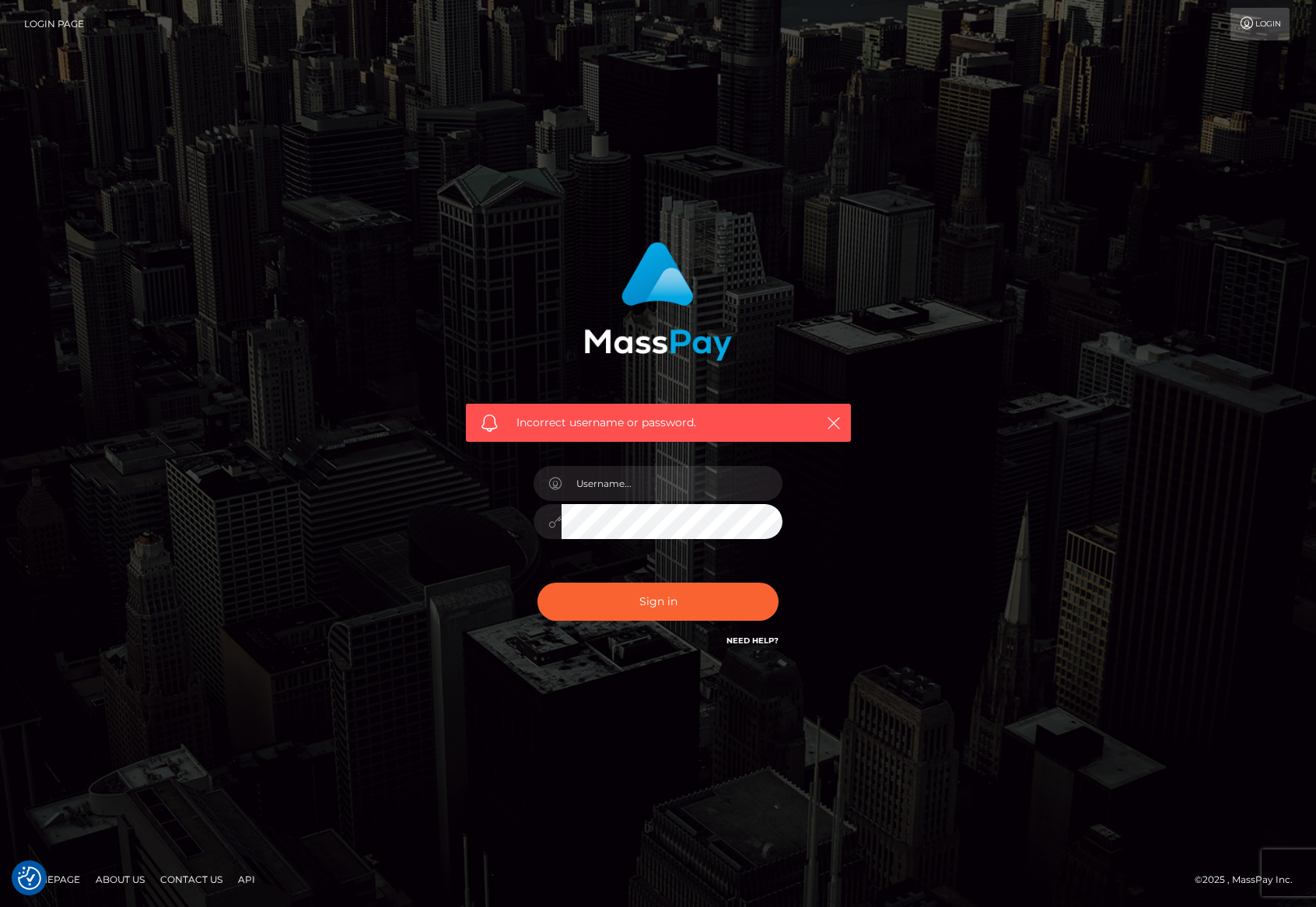
click at [236, 226] on div "Incorrect username or password." at bounding box center [658, 454] width 1316 height 681
